Goal: Task Accomplishment & Management: Manage account settings

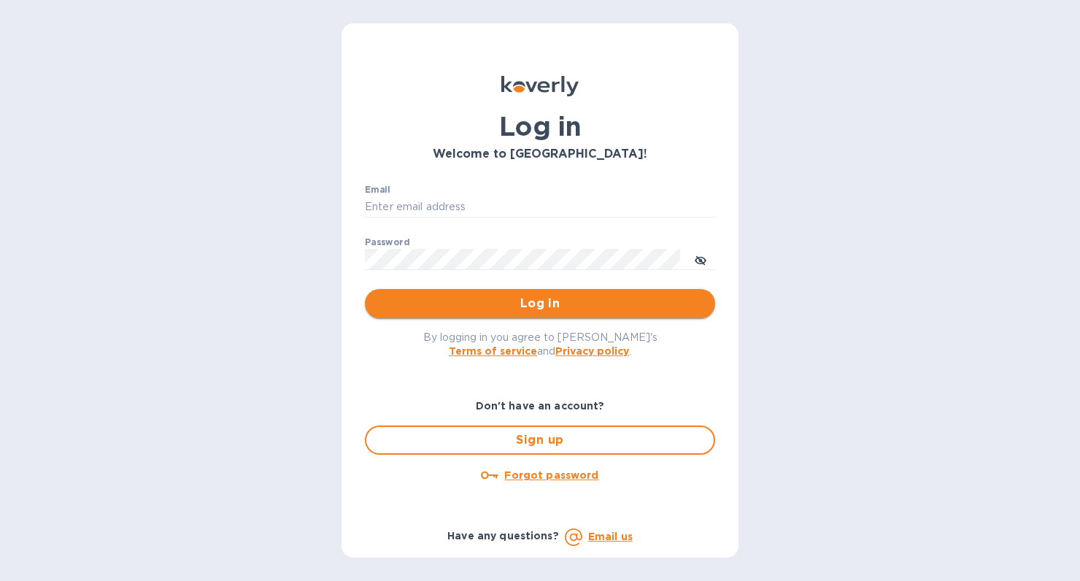
type input "[PERSON_NAME][EMAIL_ADDRESS][DOMAIN_NAME]"
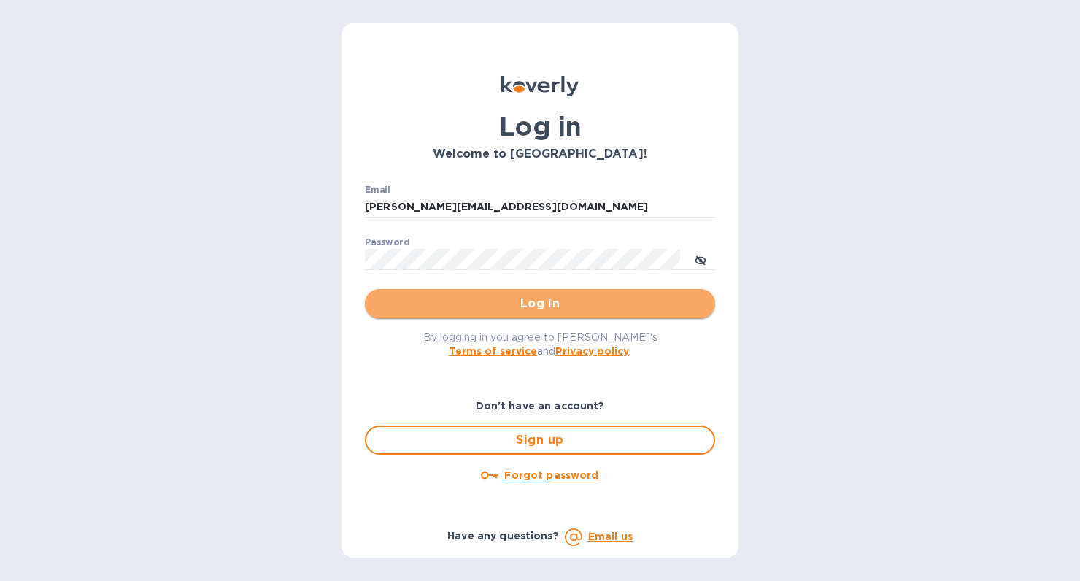
click at [591, 312] on span "Log in" at bounding box center [540, 304] width 327 height 18
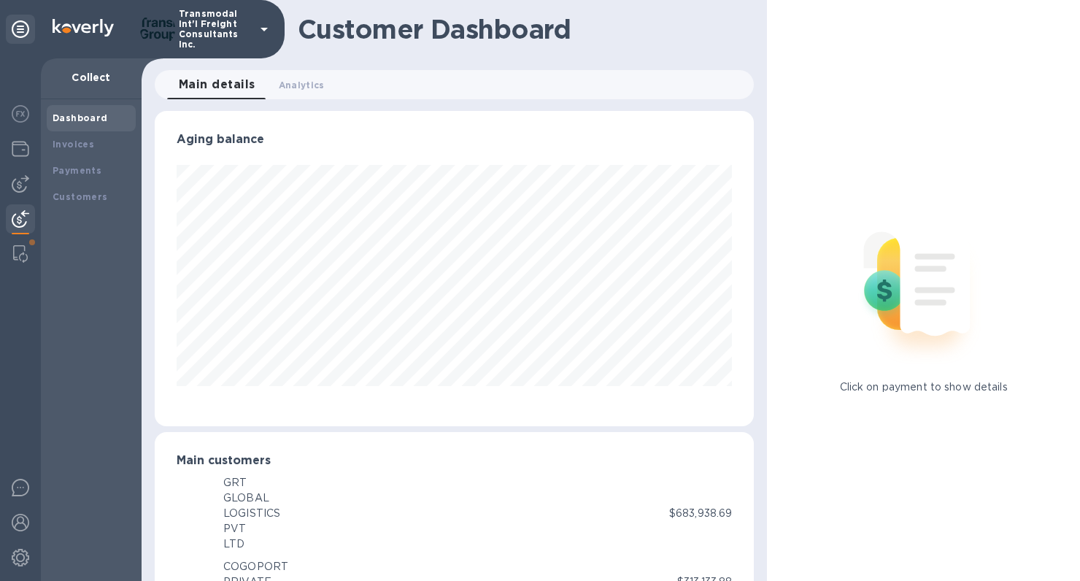
scroll to position [729619, 729340]
click at [20, 151] on img at bounding box center [21, 149] width 18 height 18
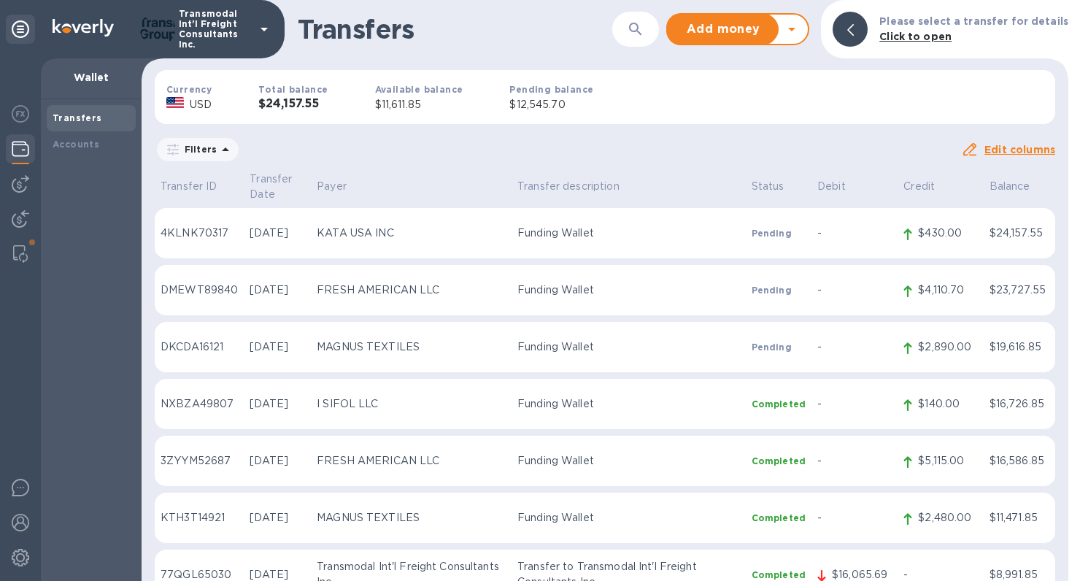
click at [799, 32] on icon at bounding box center [792, 29] width 18 height 18
click at [742, 96] on b "Withdraw money" at bounding box center [738, 97] width 94 height 12
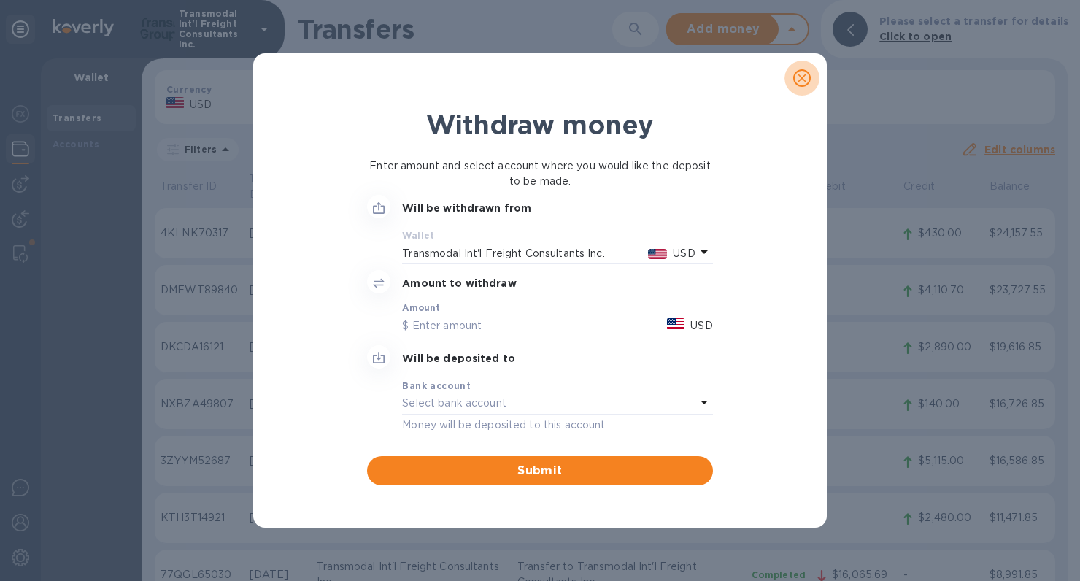
click at [802, 76] on icon "close" at bounding box center [802, 78] width 15 height 15
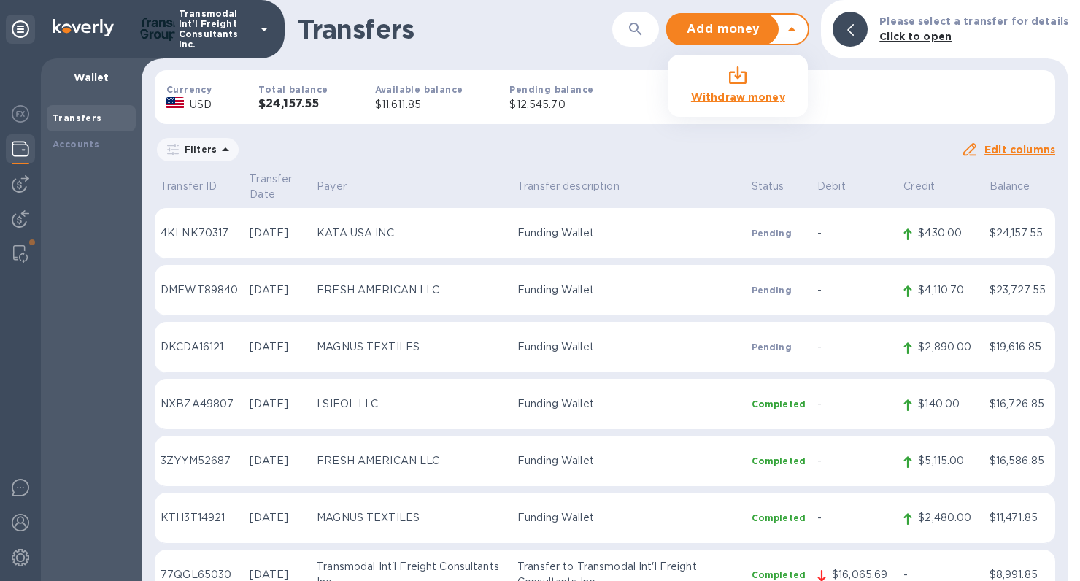
click at [791, 40] on div "Add money Withdraw money" at bounding box center [729, 29] width 123 height 29
click at [742, 99] on b "Withdraw money" at bounding box center [738, 97] width 94 height 12
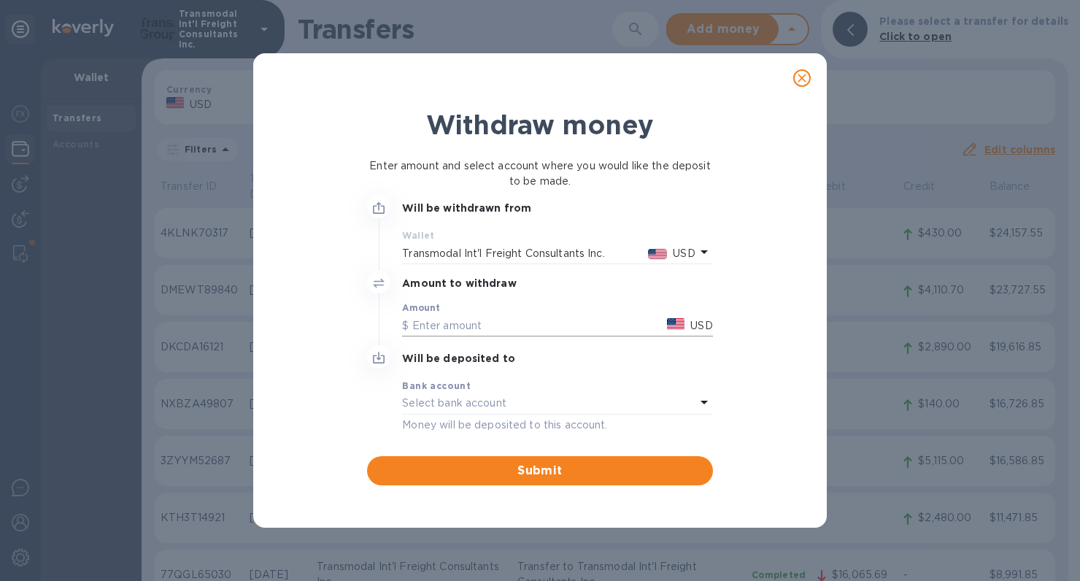
click at [447, 322] on input "text" at bounding box center [531, 326] width 259 height 22
type input "11,611.85"
click at [416, 405] on p "Select bank account" at bounding box center [454, 403] width 104 height 15
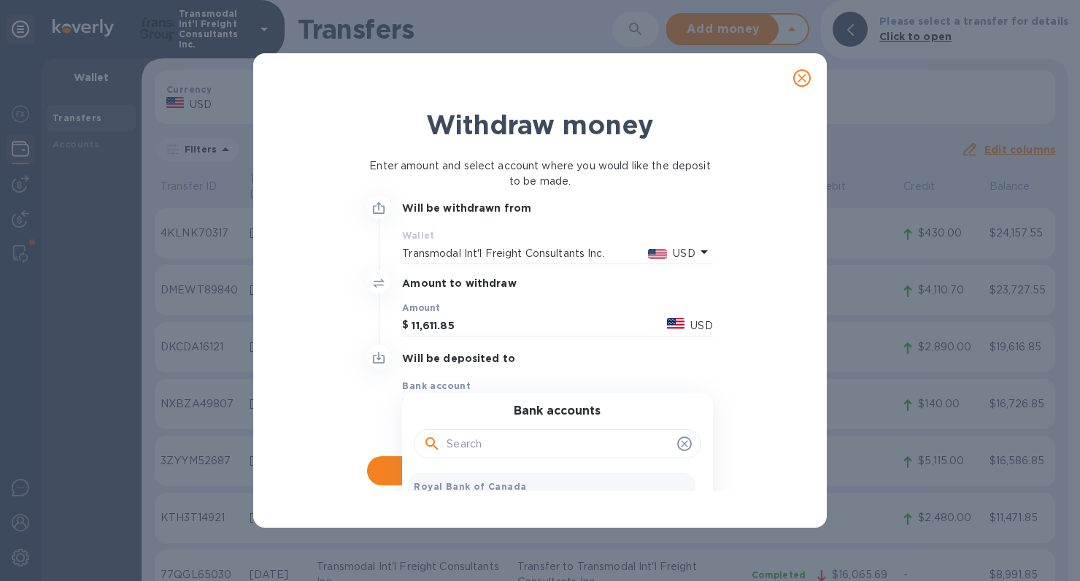
click at [426, 490] on b "Royal Bank of Canada" at bounding box center [470, 486] width 112 height 11
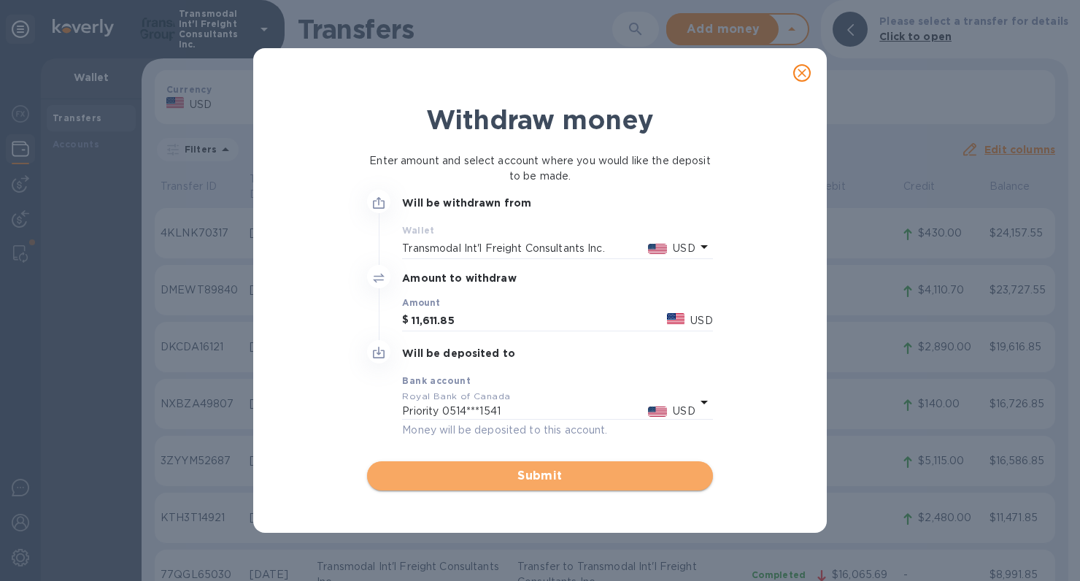
click at [545, 474] on span "Submit" at bounding box center [540, 476] width 322 height 18
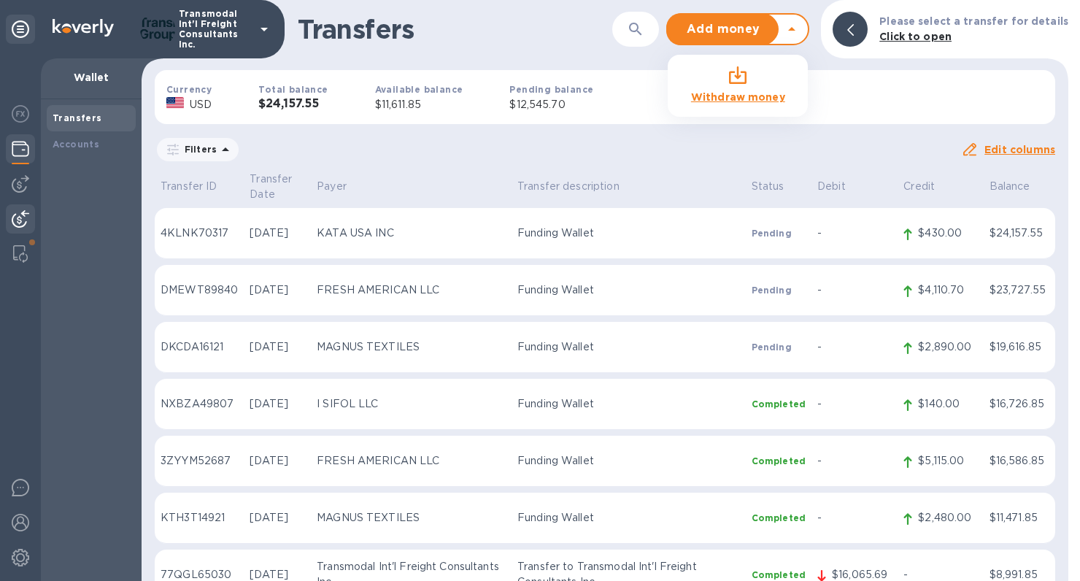
click at [20, 216] on img at bounding box center [21, 219] width 18 height 18
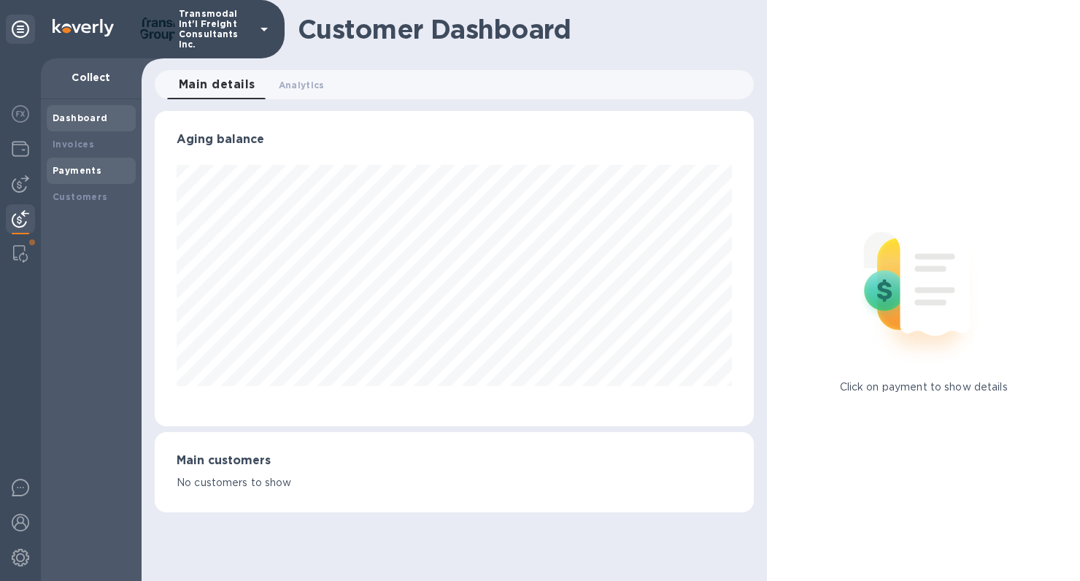
scroll to position [729619, 729340]
click at [73, 174] on b "Payments" at bounding box center [77, 170] width 49 height 11
